Goal: Transaction & Acquisition: Purchase product/service

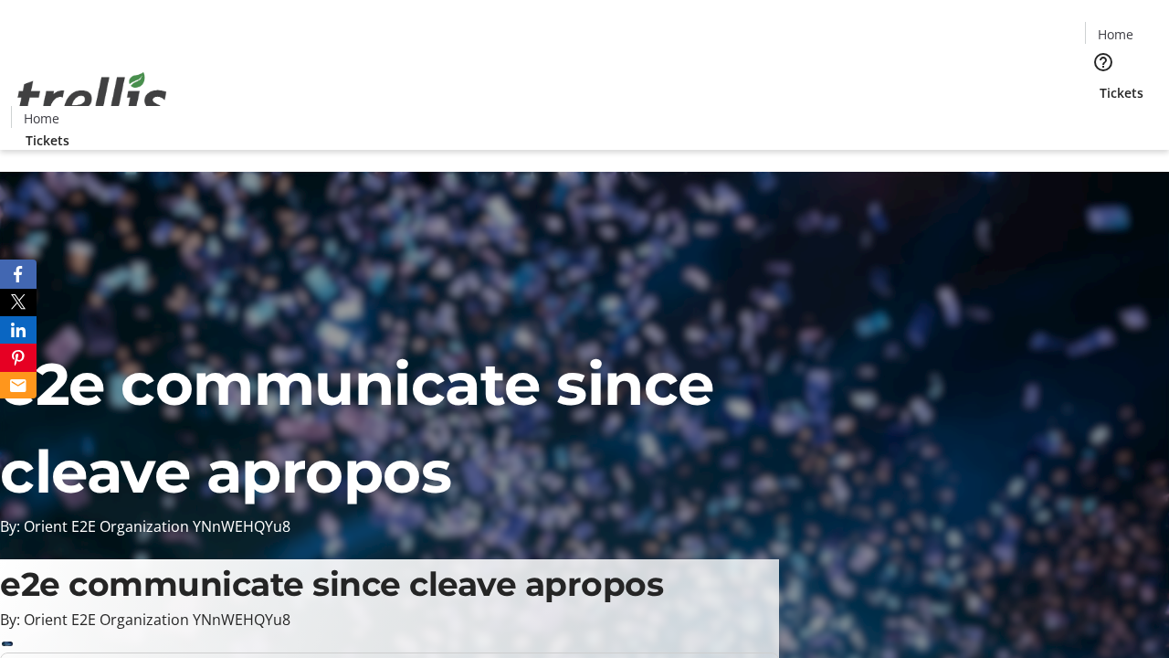
click at [1117, 27] on span "Sign Up" at bounding box center [1124, 26] width 53 height 22
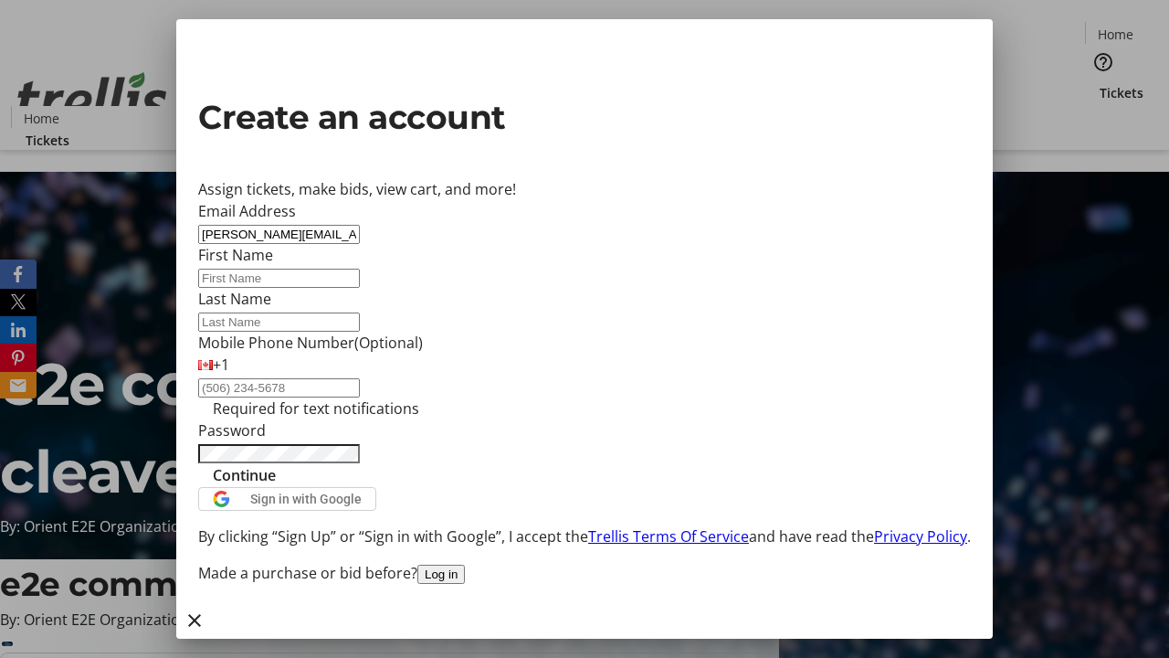
type input "[PERSON_NAME][EMAIL_ADDRESS][DOMAIN_NAME]"
type input "[PERSON_NAME]"
type input "O'Hara"
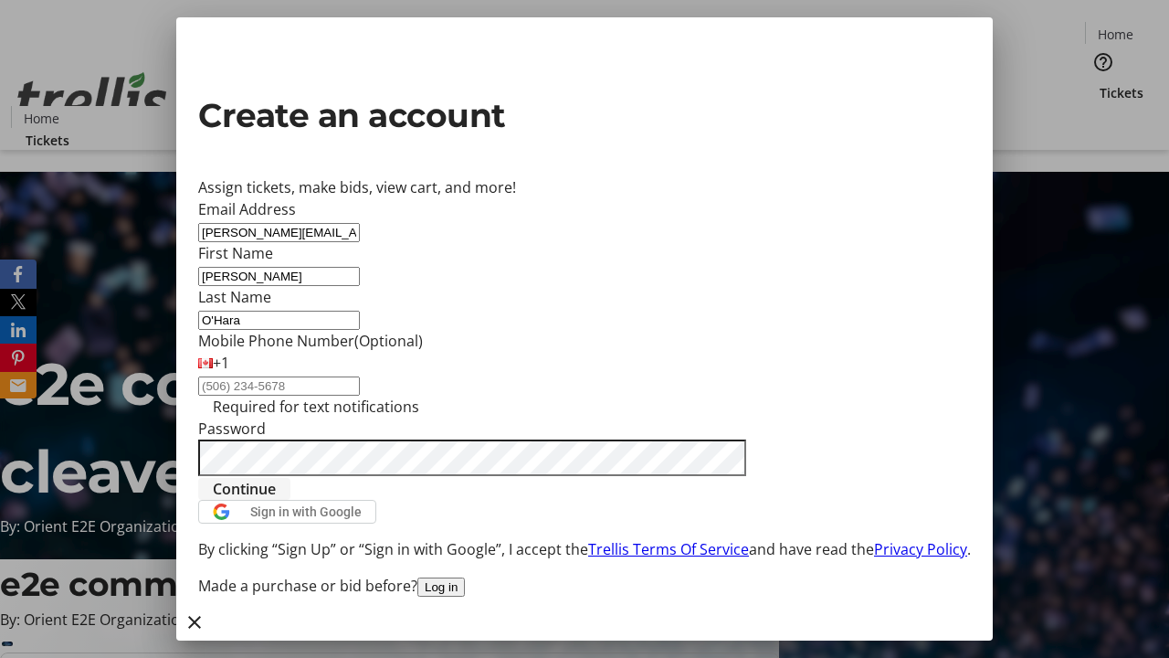
click at [276, 500] on span "Continue" at bounding box center [244, 489] width 63 height 22
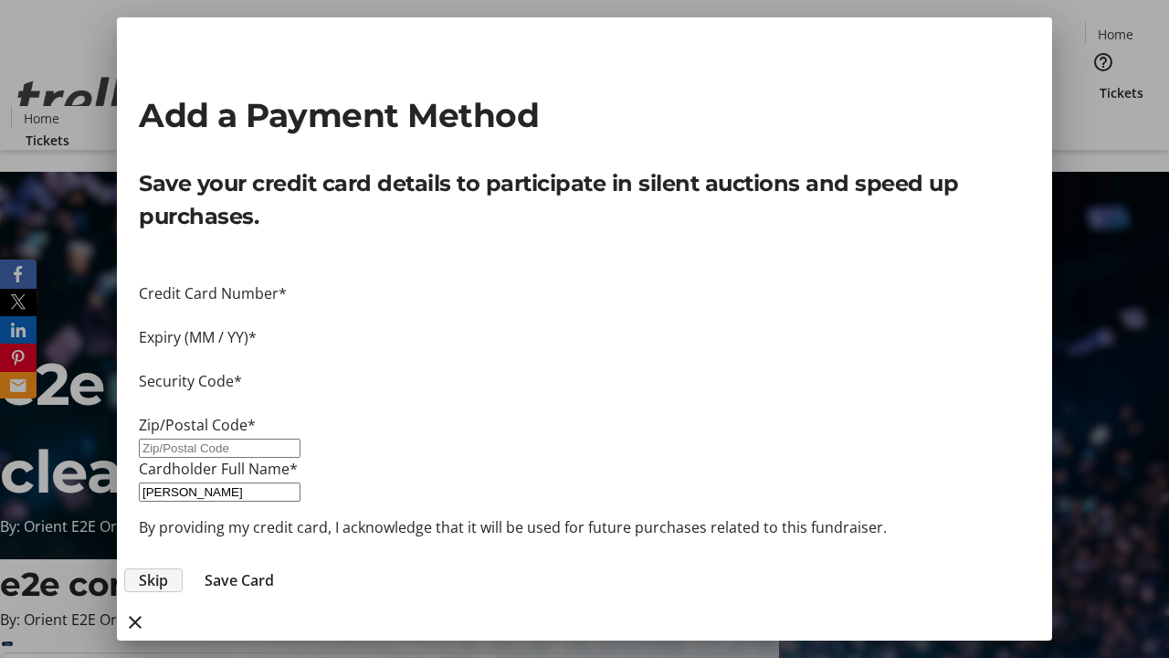
click at [168, 569] on span "Skip" at bounding box center [153, 580] width 29 height 22
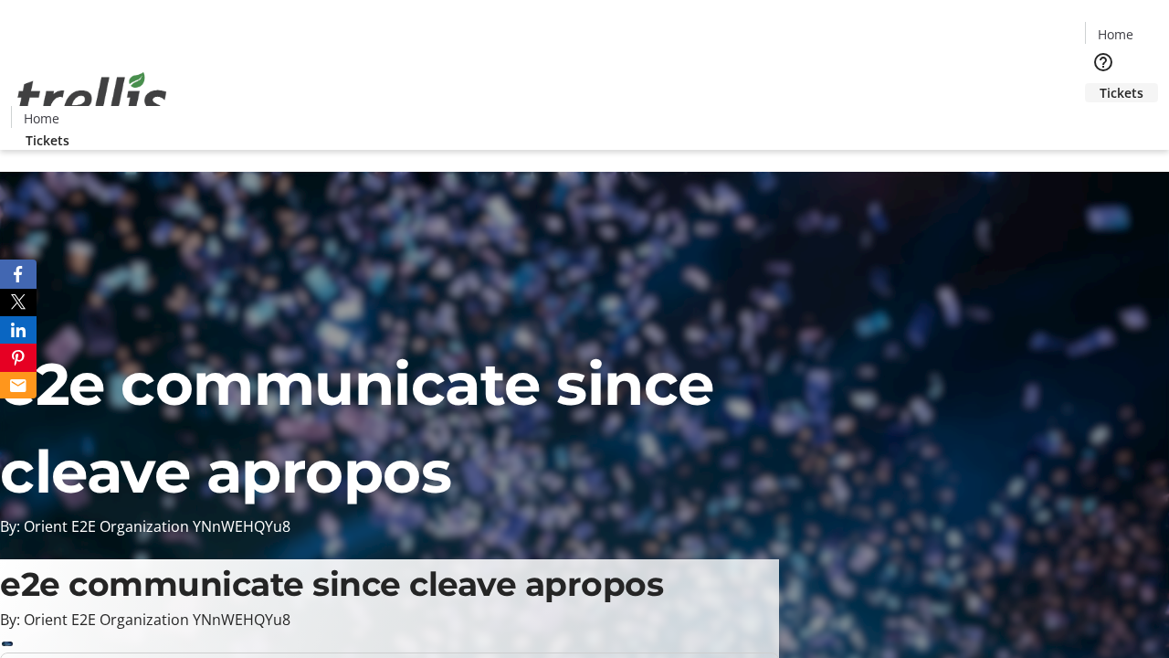
click at [1100, 83] on span "Tickets" at bounding box center [1122, 92] width 44 height 19
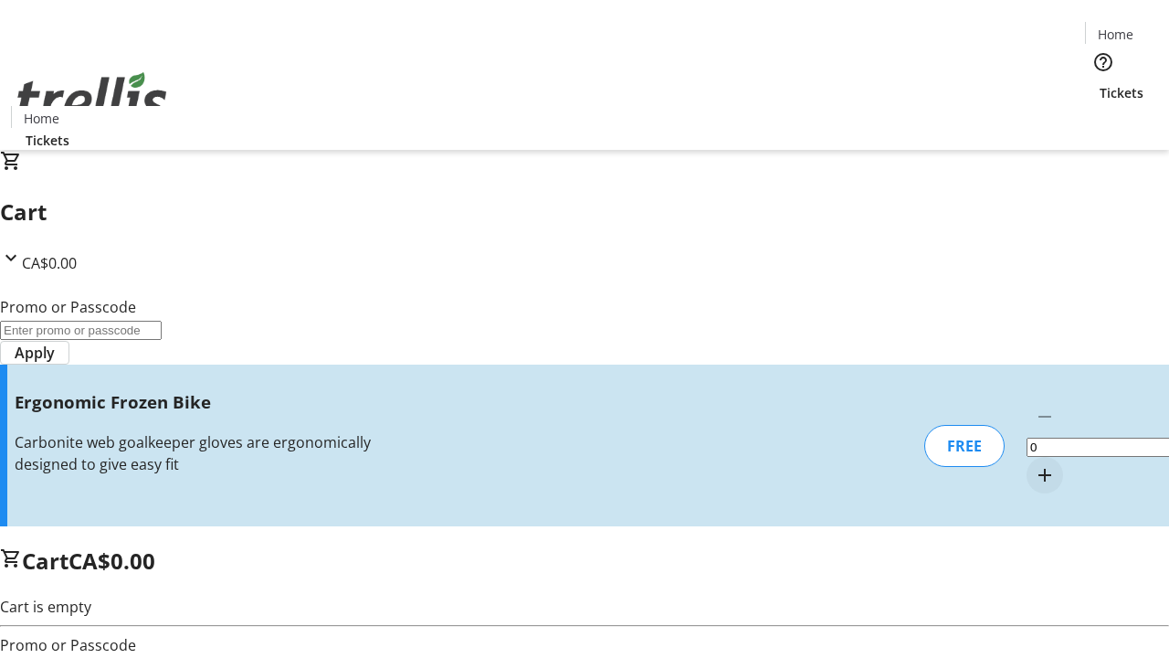
click at [1034, 464] on mat-icon "Increment by one" at bounding box center [1045, 475] width 22 height 22
type input "1"
